Goal: Information Seeking & Learning: Learn about a topic

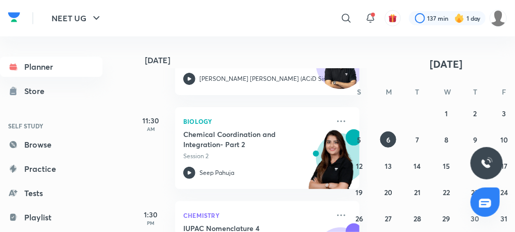
scroll to position [327, 0]
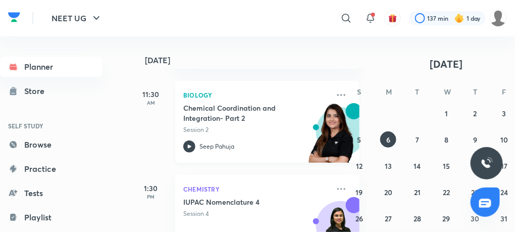
click at [185, 145] on icon at bounding box center [189, 146] width 12 height 12
